Goal: Navigation & Orientation: Go to known website

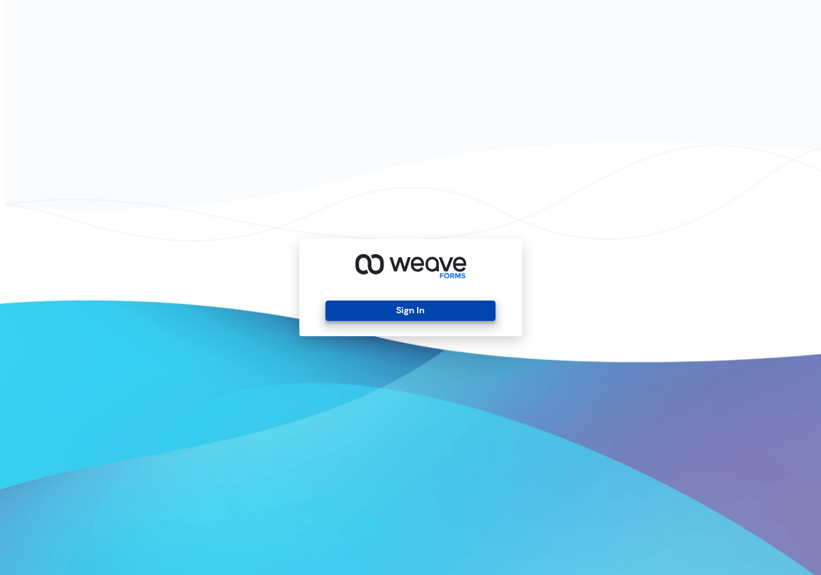
click at [362, 317] on button "Sign In" at bounding box center [410, 310] width 170 height 20
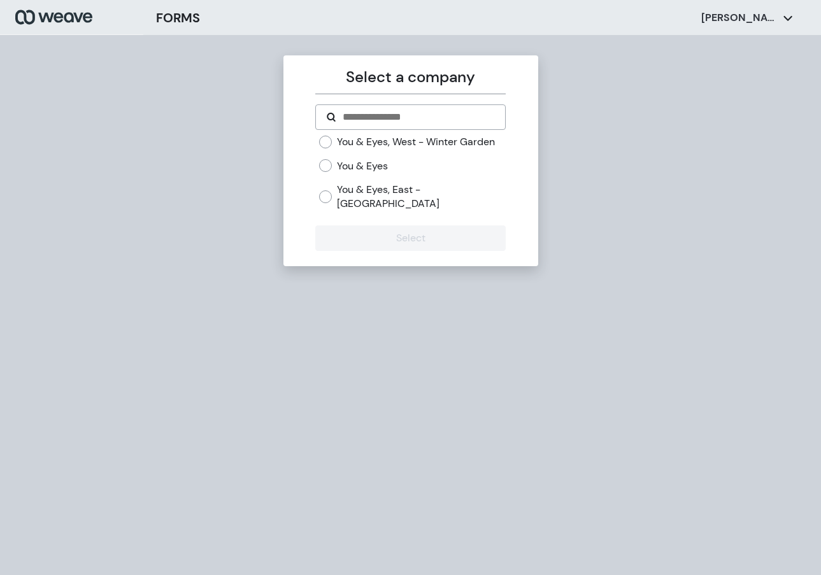
click at [349, 149] on label "You & Eyes, West - Winter Garden" at bounding box center [416, 142] width 158 height 14
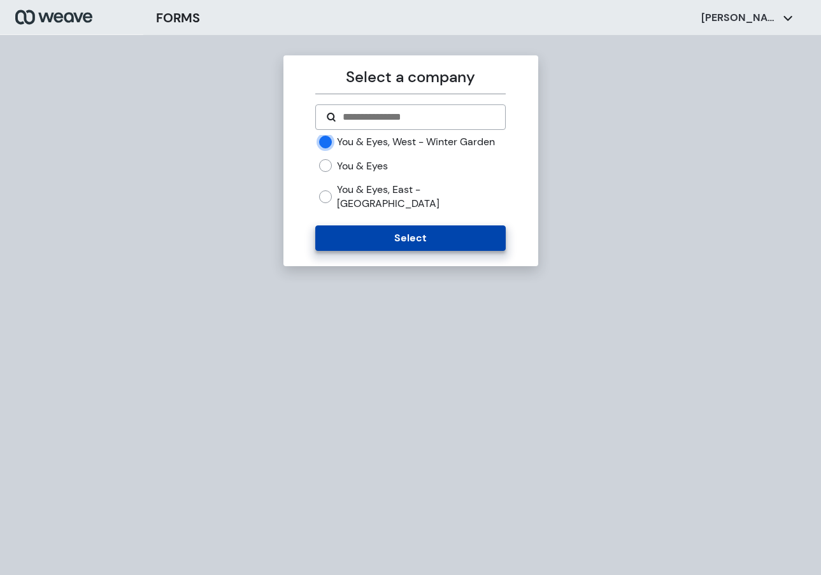
click at [337, 227] on button "Select" at bounding box center [410, 237] width 190 height 25
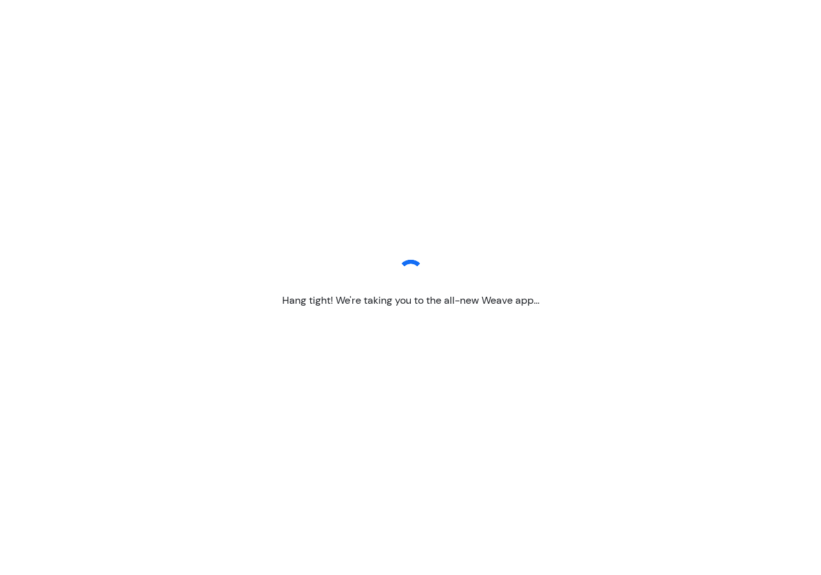
click at [1, 113] on div "Hang tight! We're taking you to the all-new Weave app..." at bounding box center [410, 287] width 821 height 575
